Goal: Task Accomplishment & Management: Use online tool/utility

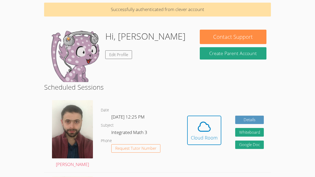
scroll to position [23, 0]
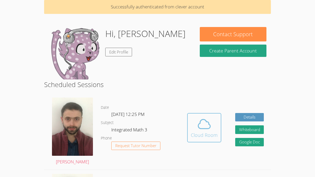
click at [205, 136] on div "Cloud Room" at bounding box center [204, 134] width 27 height 7
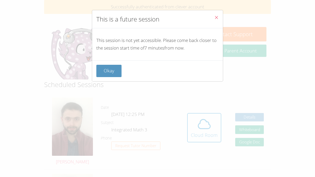
click at [214, 15] on span "Close" at bounding box center [216, 18] width 4 height 6
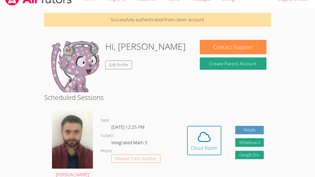
scroll to position [0, 0]
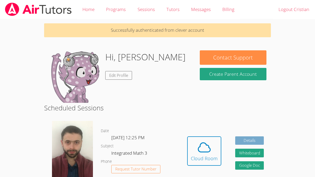
click at [257, 141] on link "Details" at bounding box center [249, 140] width 29 height 9
click at [52, 154] on img at bounding box center [72, 150] width 41 height 58
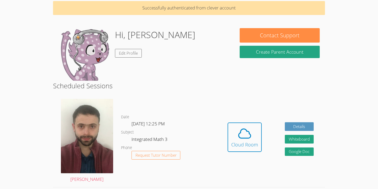
scroll to position [24, 0]
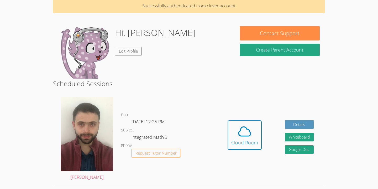
click at [262, 144] on div "Hidden Cloud Room Details Whiteboard Hidden Google Doc" at bounding box center [270, 139] width 109 height 92
click at [242, 143] on div "Cloud Room" at bounding box center [244, 141] width 27 height 7
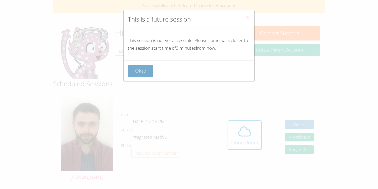
click at [147, 72] on button "Okay" at bounding box center [140, 71] width 25 height 12
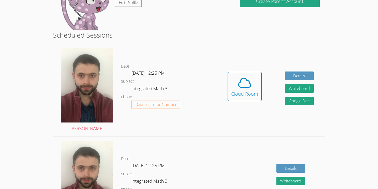
scroll to position [0, 0]
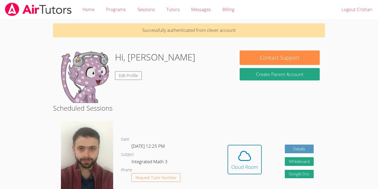
click at [78, 142] on img at bounding box center [87, 158] width 52 height 74
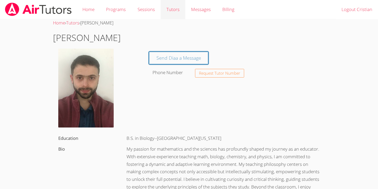
click at [172, 9] on link "Tutors" at bounding box center [172, 9] width 25 height 19
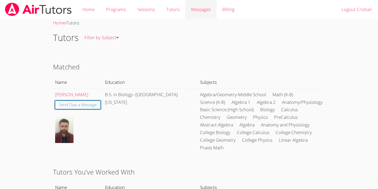
click at [190, 8] on link "Messages" at bounding box center [200, 9] width 31 height 19
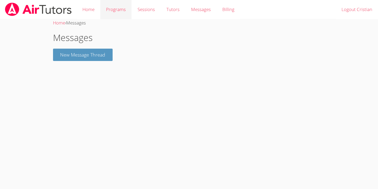
click at [122, 12] on link "Programs" at bounding box center [115, 9] width 31 height 19
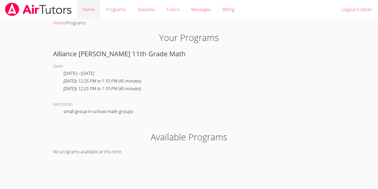
click at [90, 13] on link "Home" at bounding box center [89, 9] width 24 height 19
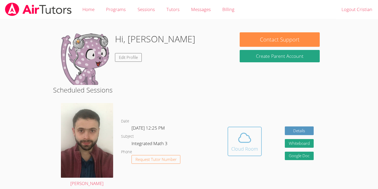
click at [247, 143] on icon at bounding box center [244, 137] width 15 height 15
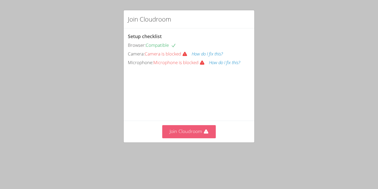
click at [172, 138] on button "Join Cloudroom" at bounding box center [189, 131] width 54 height 13
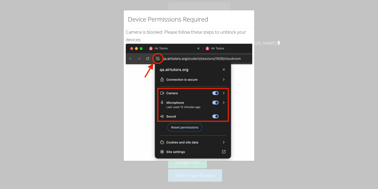
click at [155, 55] on img at bounding box center [189, 103] width 126 height 119
click at [271, 41] on div "Device Permissions Required Camera is blocked . Please follow these steps to un…" at bounding box center [189, 94] width 378 height 189
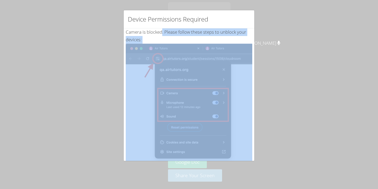
click at [271, 41] on div "Device Permissions Required Camera is blocked . Please follow these steps to un…" at bounding box center [189, 94] width 378 height 189
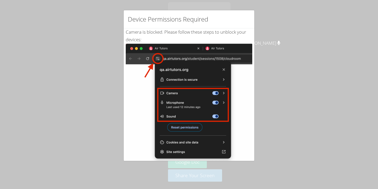
click at [316, 16] on div "Device Permissions Required Camera is blocked . Please follow these steps to un…" at bounding box center [189, 94] width 378 height 189
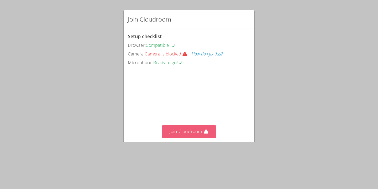
click at [196, 138] on button "Join Cloudroom" at bounding box center [189, 131] width 54 height 13
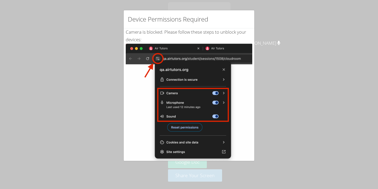
click at [165, 68] on img at bounding box center [189, 103] width 126 height 119
click at [135, 79] on img at bounding box center [189, 103] width 126 height 119
